Goal: Information Seeking & Learning: Learn about a topic

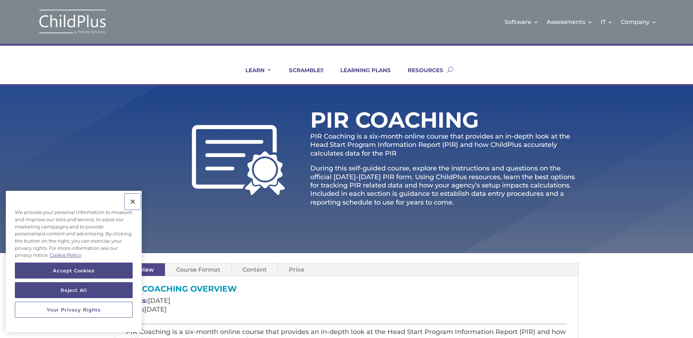
click at [131, 202] on button "Close" at bounding box center [133, 202] width 16 height 16
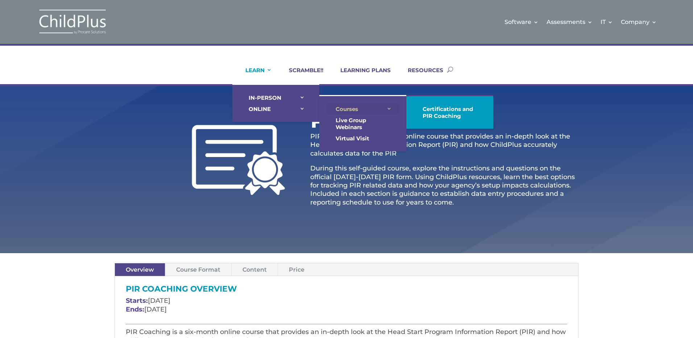
click at [330, 109] on link "Courses" at bounding box center [363, 108] width 73 height 11
click at [341, 107] on link "Courses" at bounding box center [363, 108] width 73 height 11
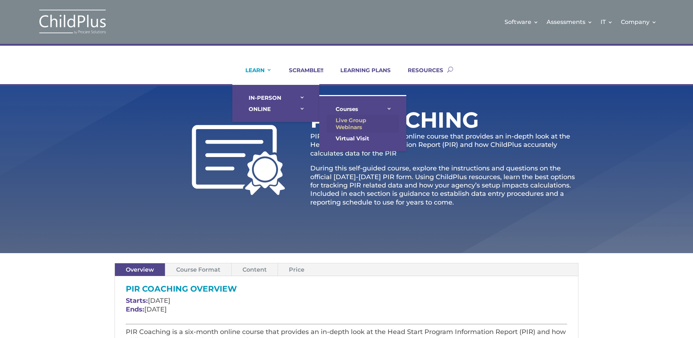
click at [349, 124] on link "Live Group Webinars" at bounding box center [363, 124] width 73 height 18
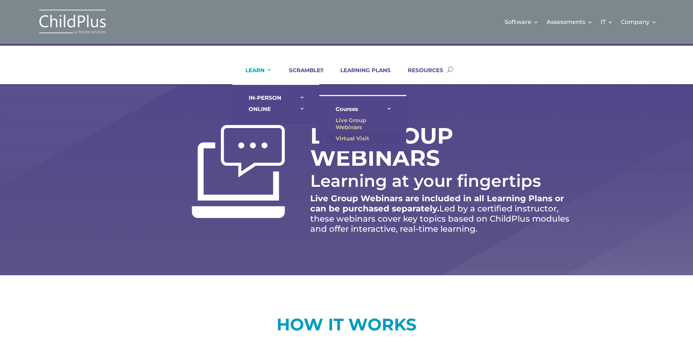
click at [342, 136] on link "Virtual Visit" at bounding box center [363, 138] width 73 height 11
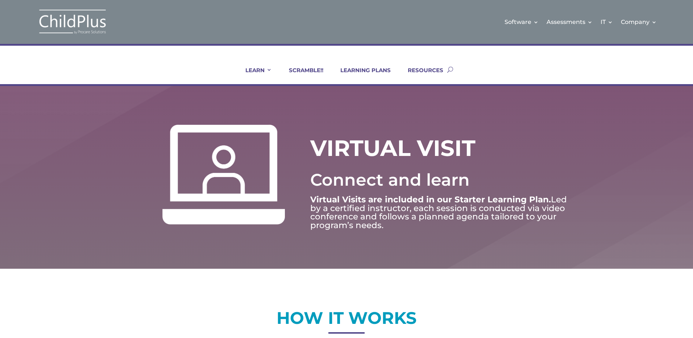
drag, startPoint x: 583, startPoint y: 272, endPoint x: 582, endPoint y: 296, distance: 24.3
click at [361, 69] on link "LEARNING PLANS" at bounding box center [360, 75] width 59 height 17
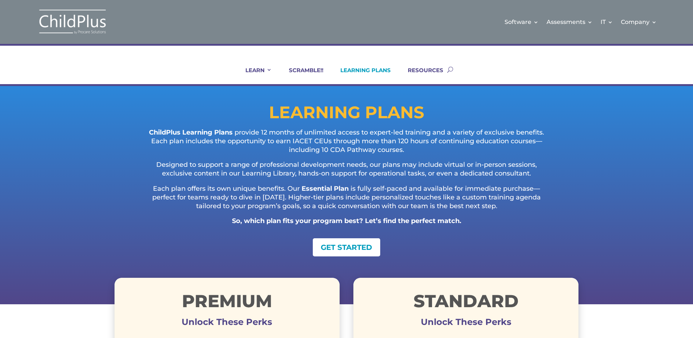
click at [574, 211] on div "ChildPlus Learning Plans provide 12 months of unlimited access to expert-led tr…" at bounding box center [347, 176] width 464 height 97
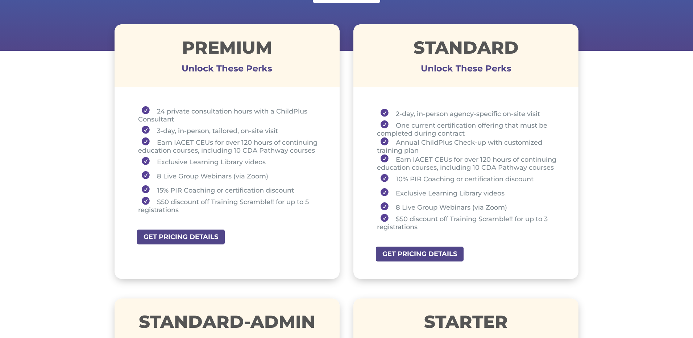
scroll to position [254, 0]
click at [391, 253] on link "GET PRICING DETAILS" at bounding box center [422, 253] width 94 height 16
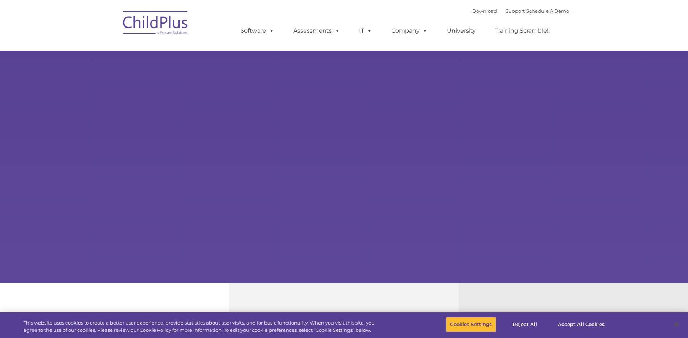
select select "MEDIUM"
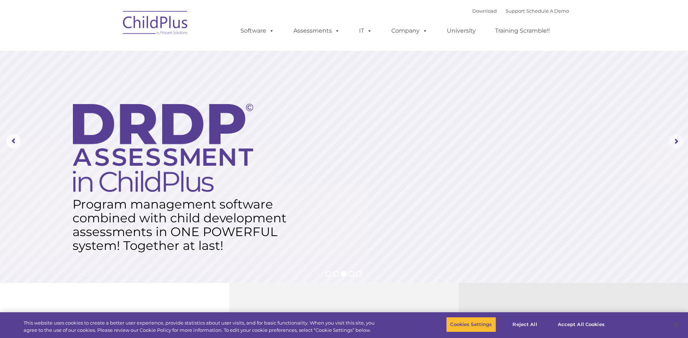
click at [674, 141] on rs-arrow at bounding box center [676, 141] width 15 height 15
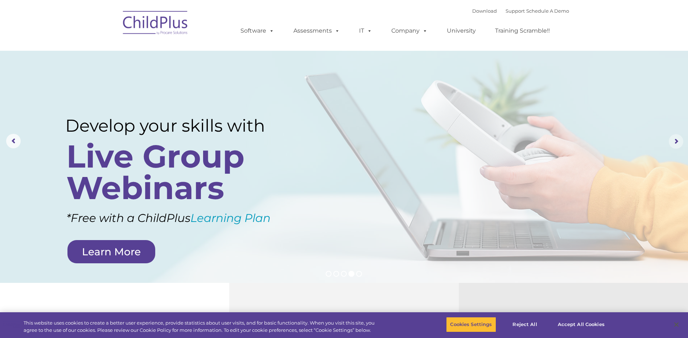
click at [676, 141] on rs-arrow at bounding box center [676, 141] width 15 height 15
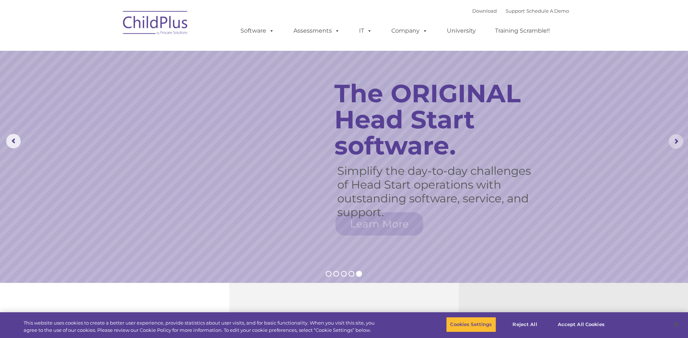
click at [676, 141] on rs-arrow at bounding box center [676, 141] width 15 height 15
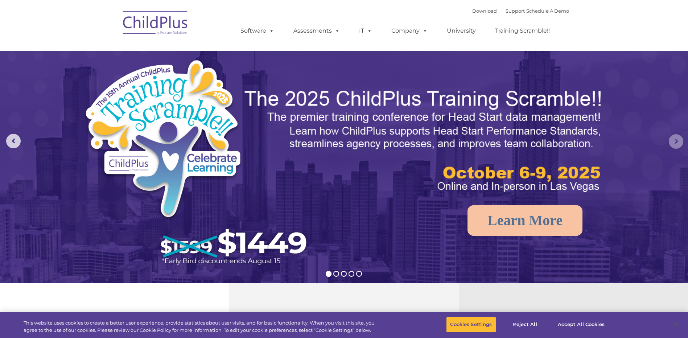
click at [676, 141] on rs-arrow at bounding box center [676, 141] width 15 height 15
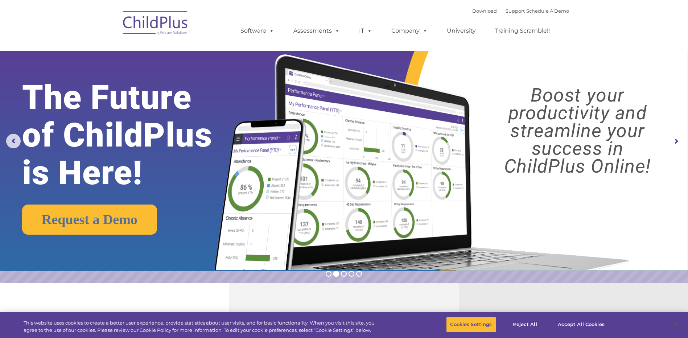
click at [676, 141] on rs-arrow at bounding box center [676, 141] width 15 height 15
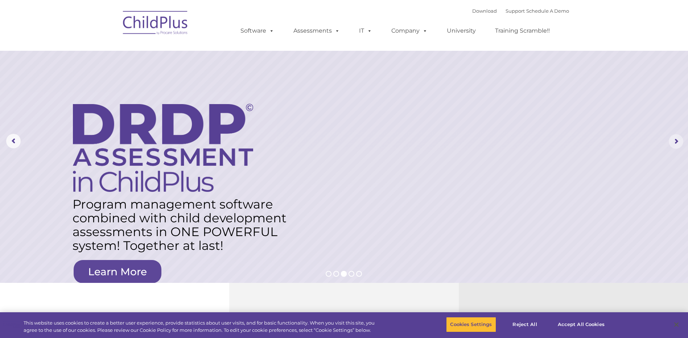
click at [676, 141] on rs-arrow at bounding box center [676, 141] width 15 height 15
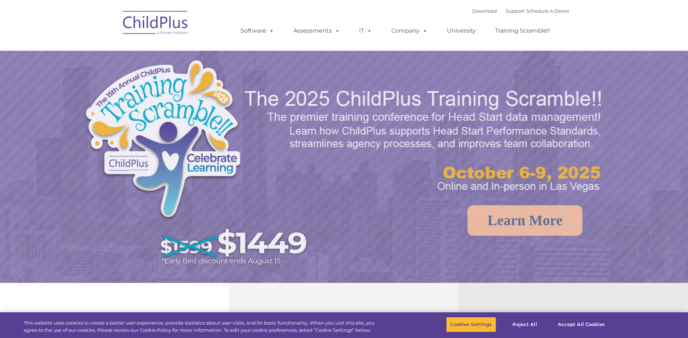
select select "MEDIUM"
